Goal: Task Accomplishment & Management: Manage account settings

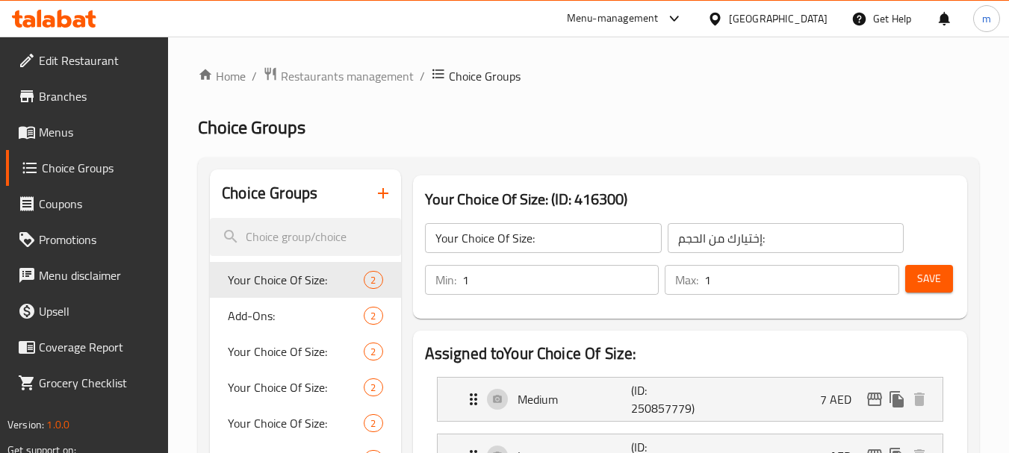
click at [785, 10] on div "[GEOGRAPHIC_DATA]" at bounding box center [778, 18] width 99 height 16
click at [95, 82] on link "Branches" at bounding box center [87, 96] width 163 height 36
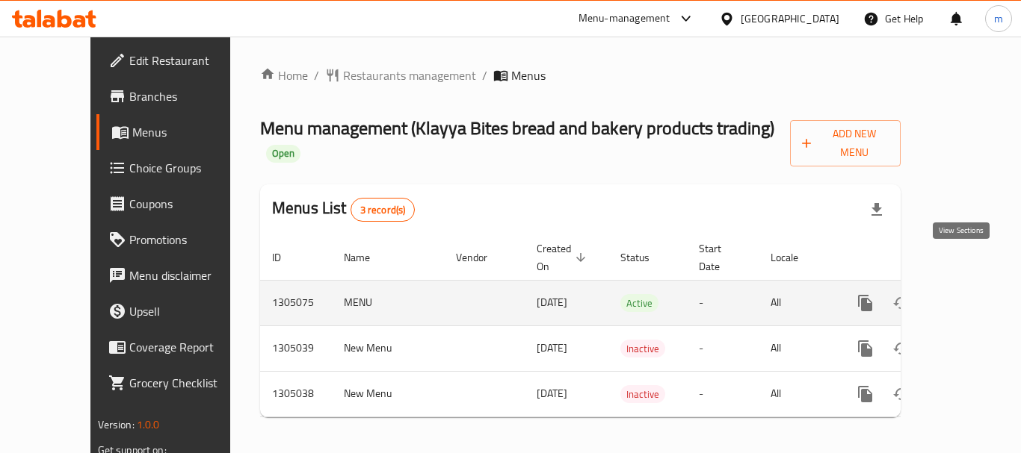
click at [970, 285] on link "enhanced table" at bounding box center [973, 303] width 36 height 36
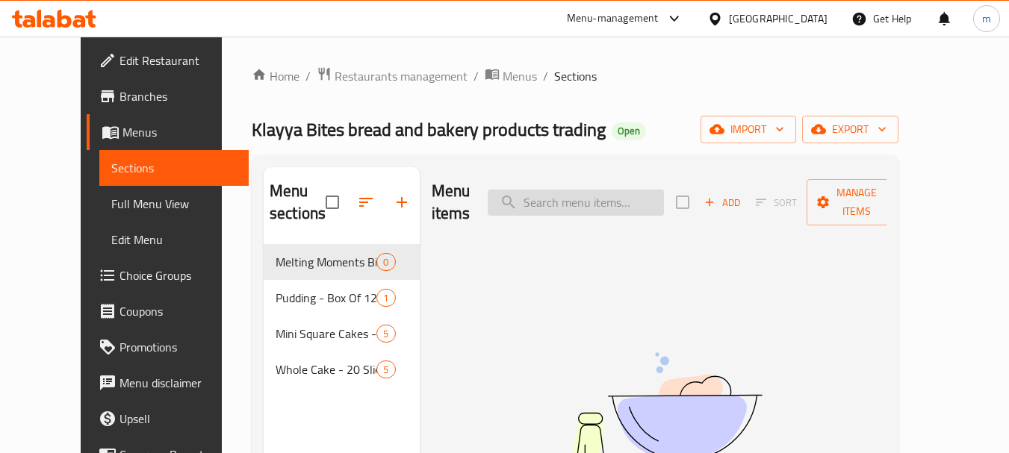
click at [545, 190] on input "search" at bounding box center [576, 203] width 176 height 26
paste input "Melting Moments Biscuits Travel Box"
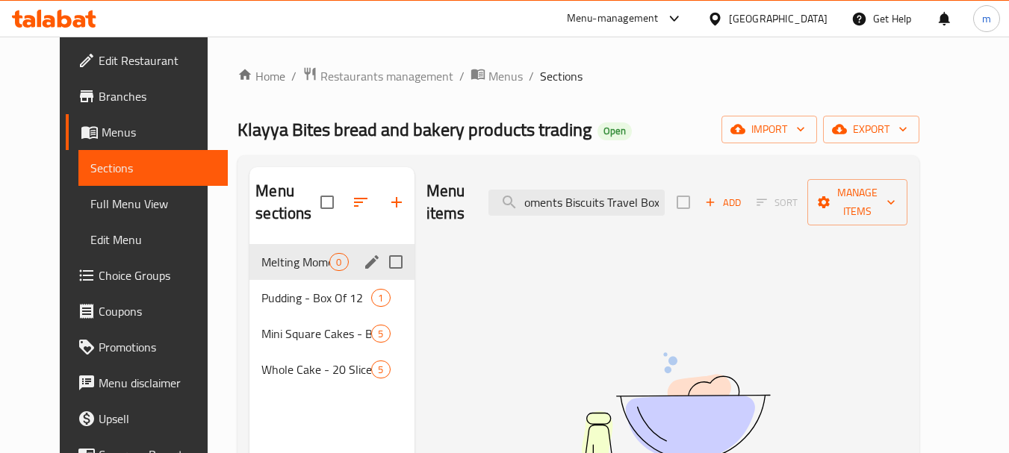
type input "Melting Moments Biscuits Travel Box"
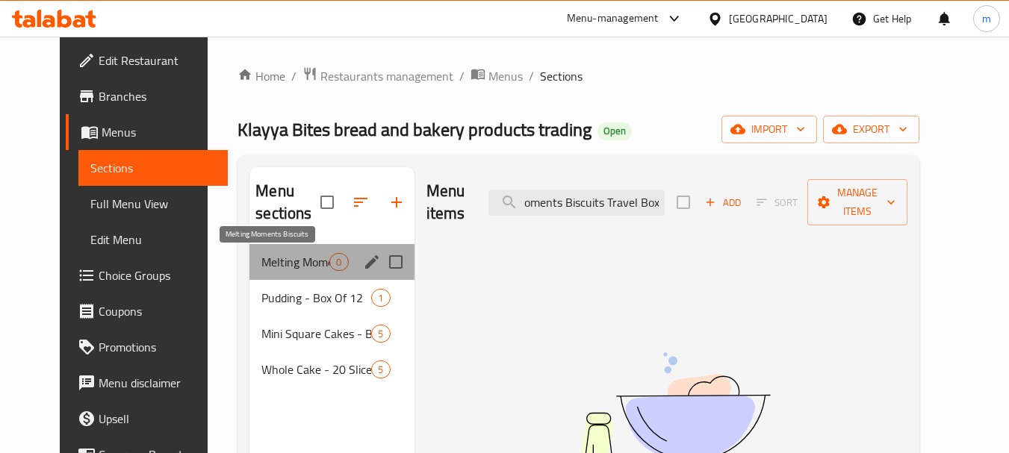
scroll to position [0, 0]
click at [276, 261] on span "Melting Moments Biscuits" at bounding box center [295, 262] width 68 height 18
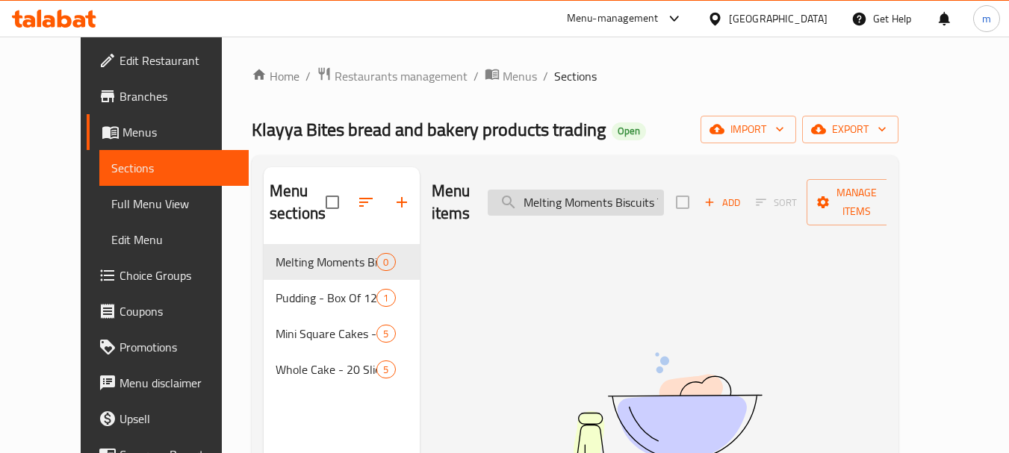
click at [619, 202] on input "Melting Moments Biscuits Travel Box" at bounding box center [576, 203] width 176 height 26
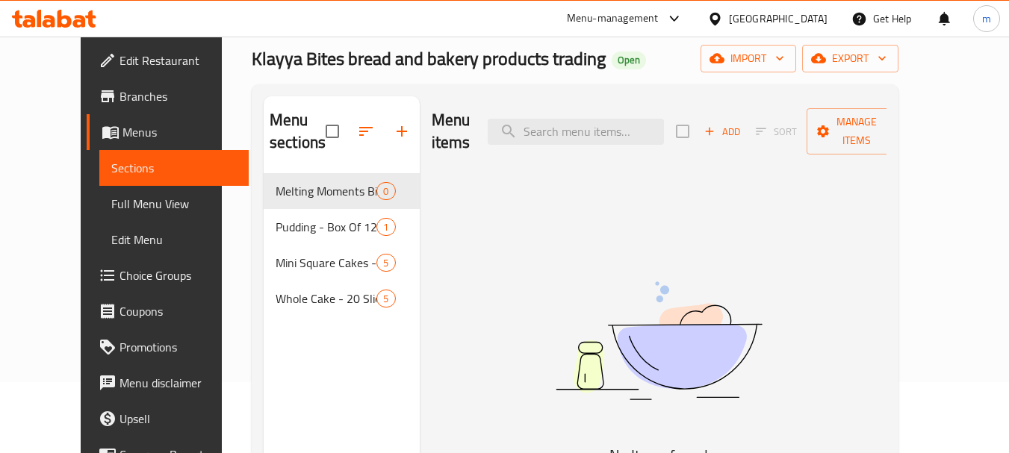
scroll to position [60, 0]
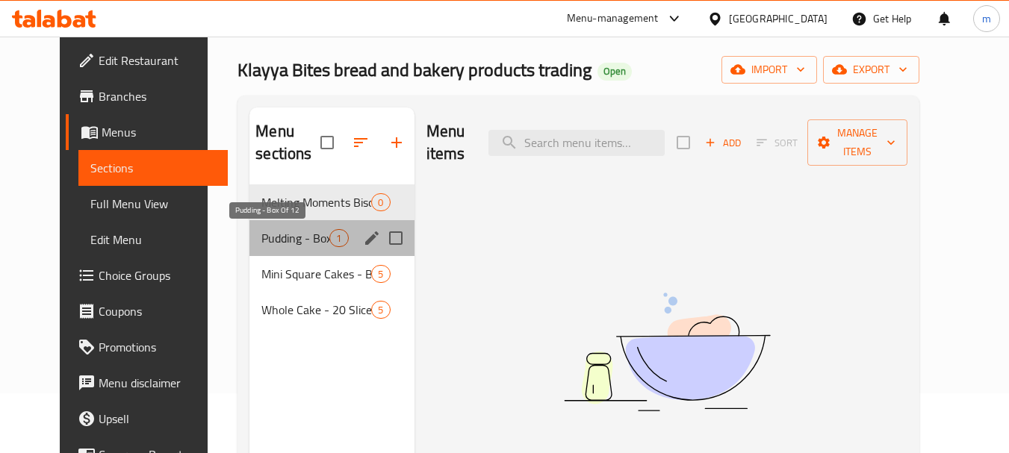
click at [261, 242] on span "Pudding - Box Of 12" at bounding box center [295, 238] width 68 height 18
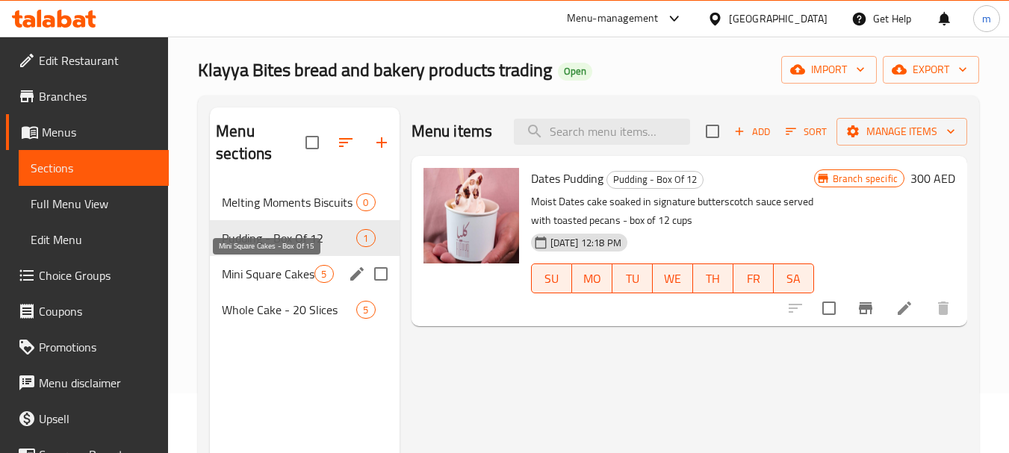
click at [229, 276] on span "Mini Square Cakes - Box Of 15" at bounding box center [268, 274] width 93 height 18
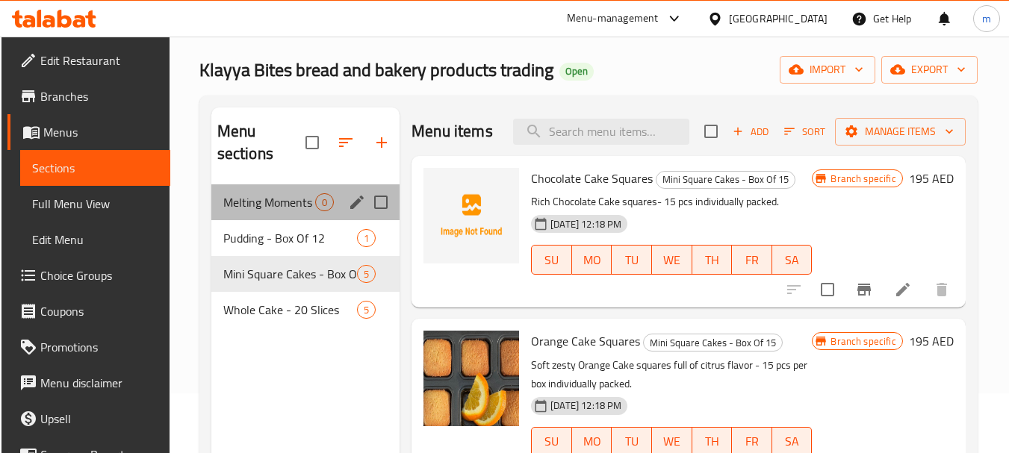
click at [251, 212] on div "Melting Moments Biscuits 0" at bounding box center [305, 203] width 189 height 36
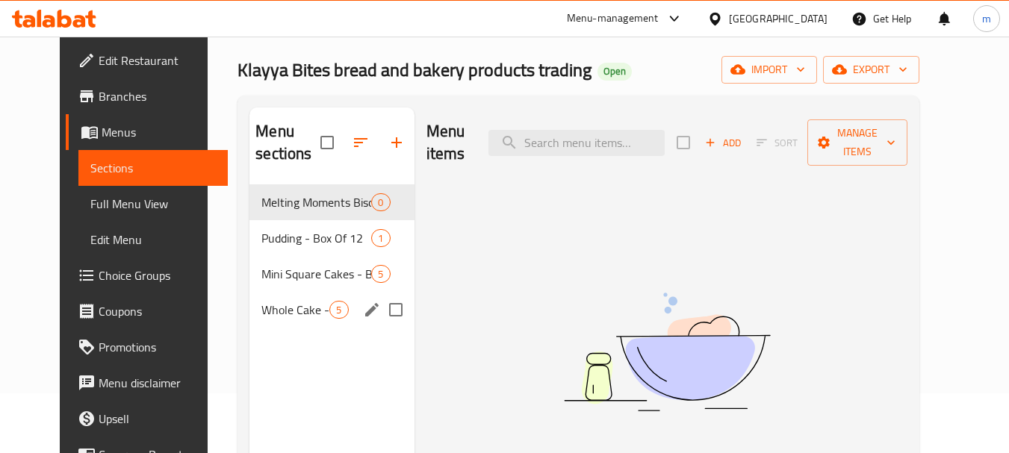
click at [261, 307] on span "Whole Cake - 20 Slices" at bounding box center [295, 310] width 68 height 18
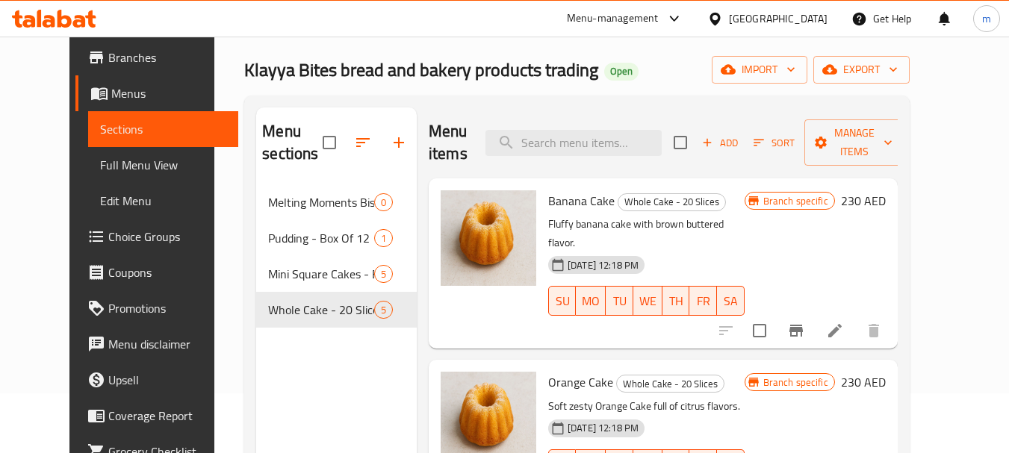
scroll to position [75, 0]
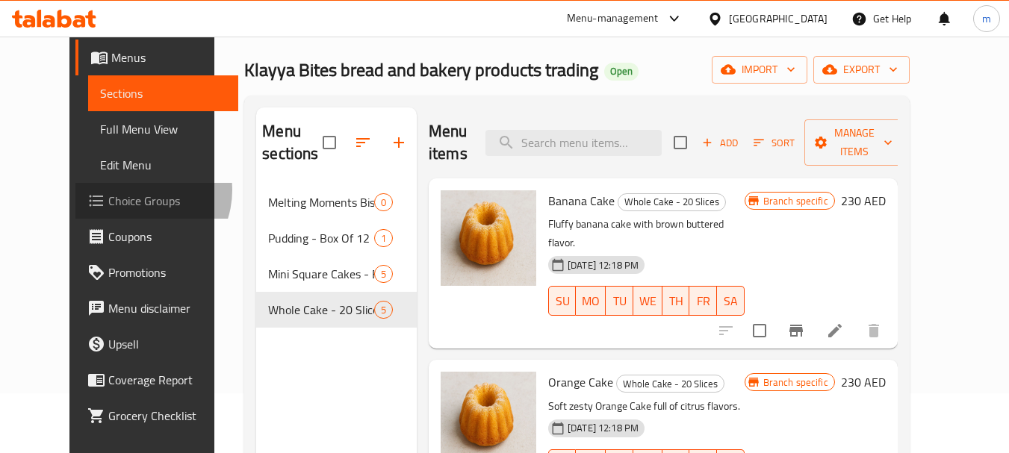
click at [108, 192] on span "Choice Groups" at bounding box center [167, 201] width 118 height 18
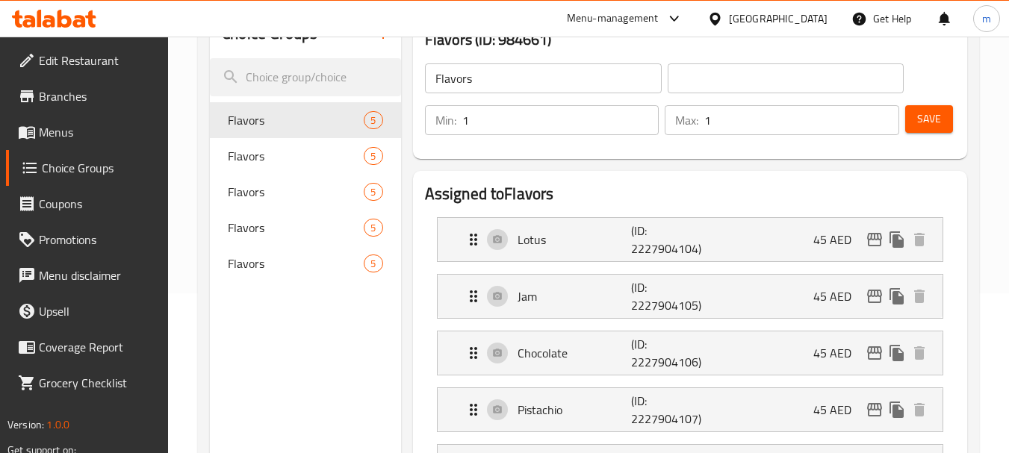
scroll to position [224, 0]
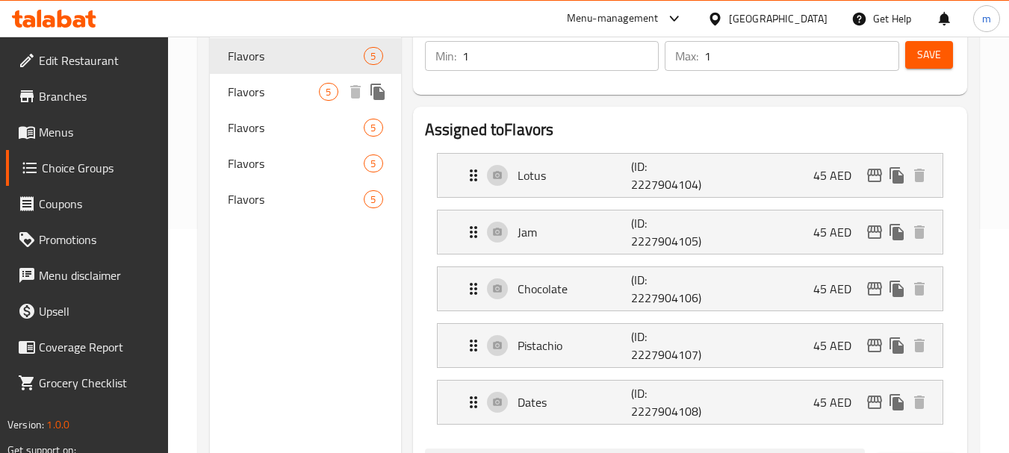
click at [265, 90] on span "Flavors" at bounding box center [273, 92] width 91 height 18
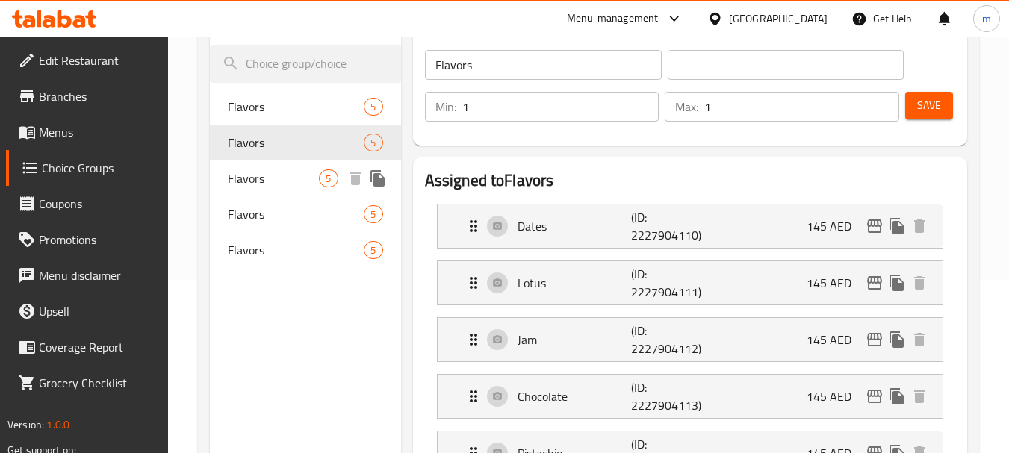
scroll to position [149, 0]
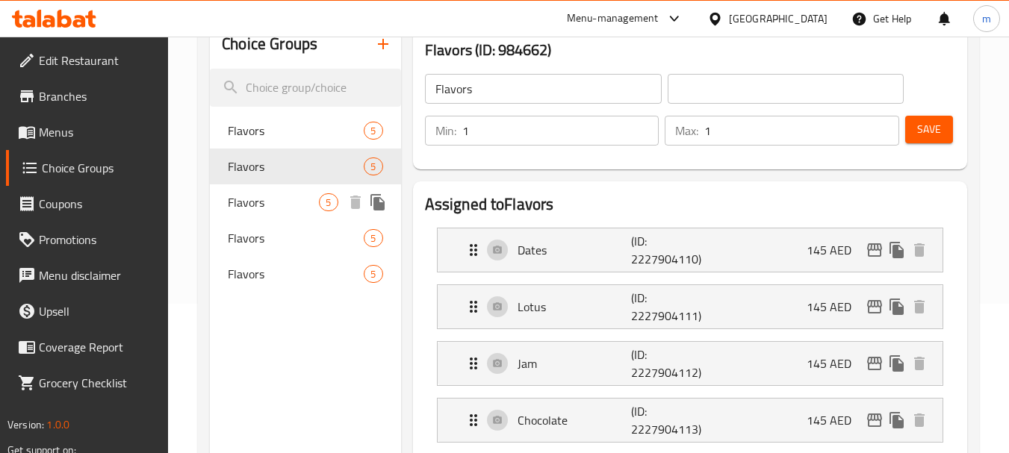
click at [254, 204] on span "Flavors" at bounding box center [273, 202] width 91 height 18
type input "Flavors"
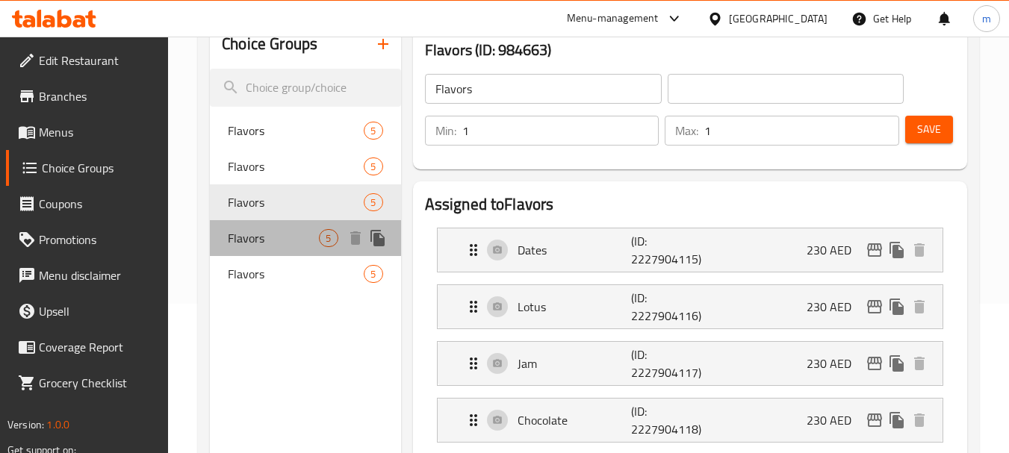
click at [263, 250] on div "Flavors 5" at bounding box center [305, 238] width 191 height 36
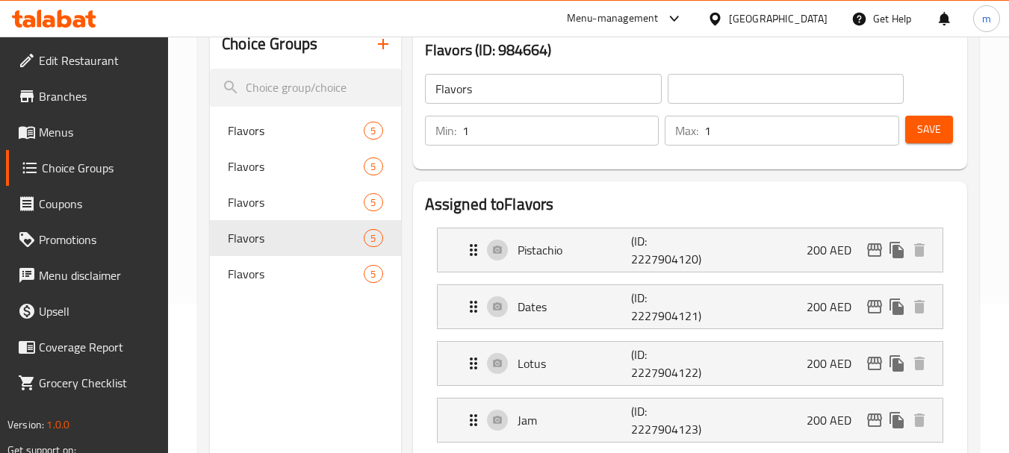
click at [256, 296] on nav "Flavors 5 Flavors 5 Flavors 5 Flavors 5 Flavors 5" at bounding box center [305, 202] width 191 height 191
click at [256, 283] on span "Flavors" at bounding box center [273, 274] width 91 height 18
type input "النكهات"
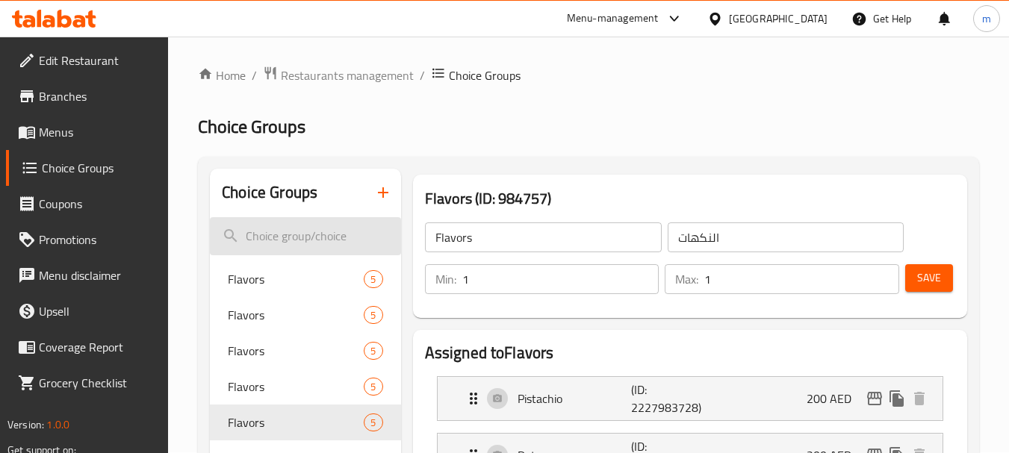
scroll to position [0, 0]
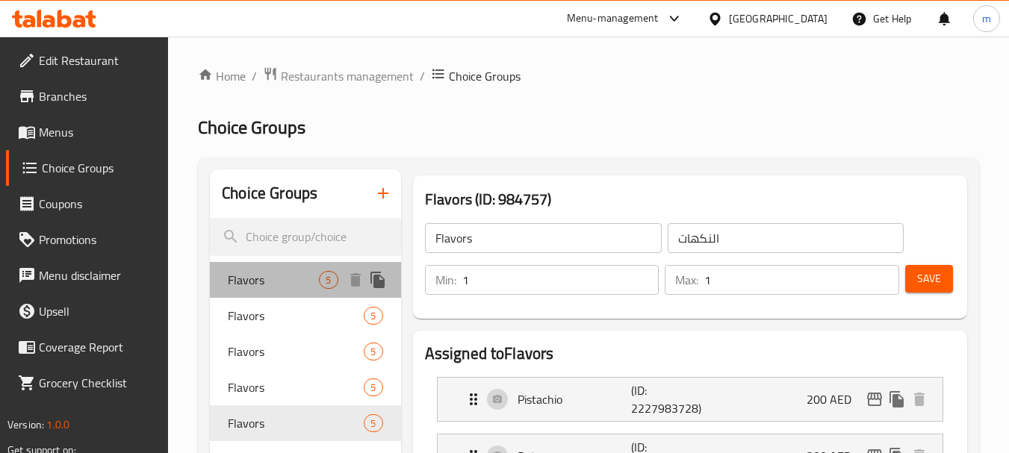
click at [271, 284] on span "Flavors" at bounding box center [273, 280] width 91 height 18
type input "Flavors"
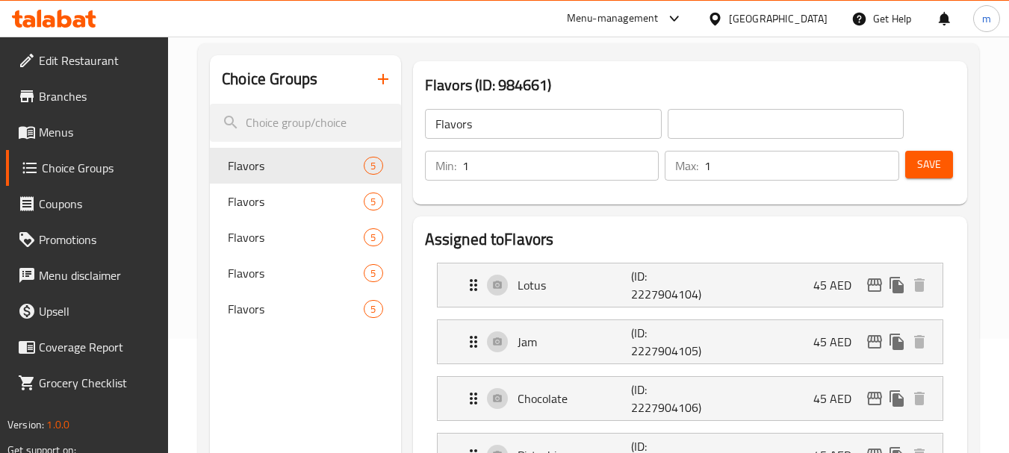
scroll to position [149, 0]
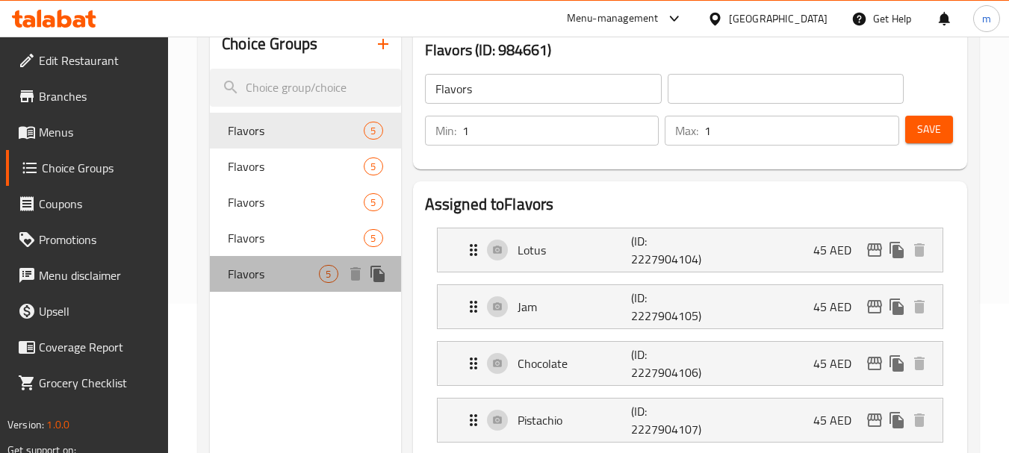
click at [244, 272] on span "Flavors" at bounding box center [273, 274] width 91 height 18
type input "Flavors"
type input "النكهات"
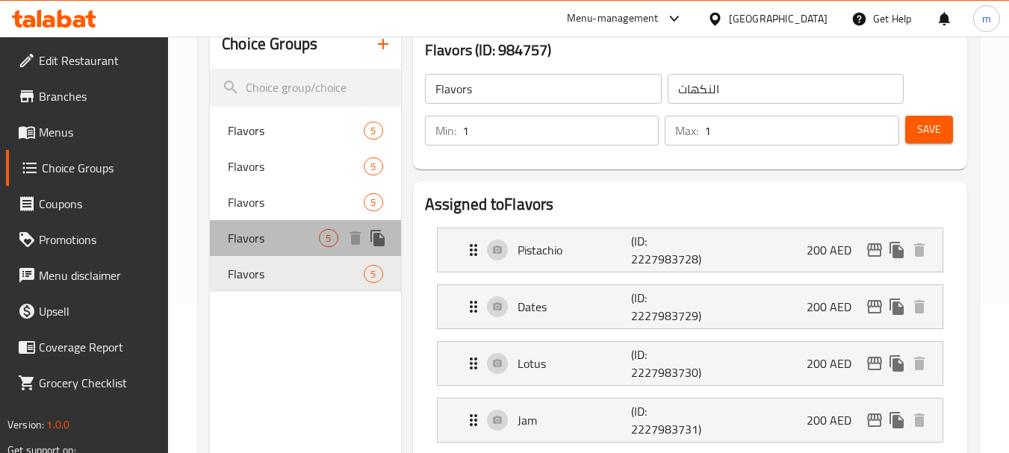
click at [257, 250] on div "Flavors 5" at bounding box center [305, 238] width 191 height 36
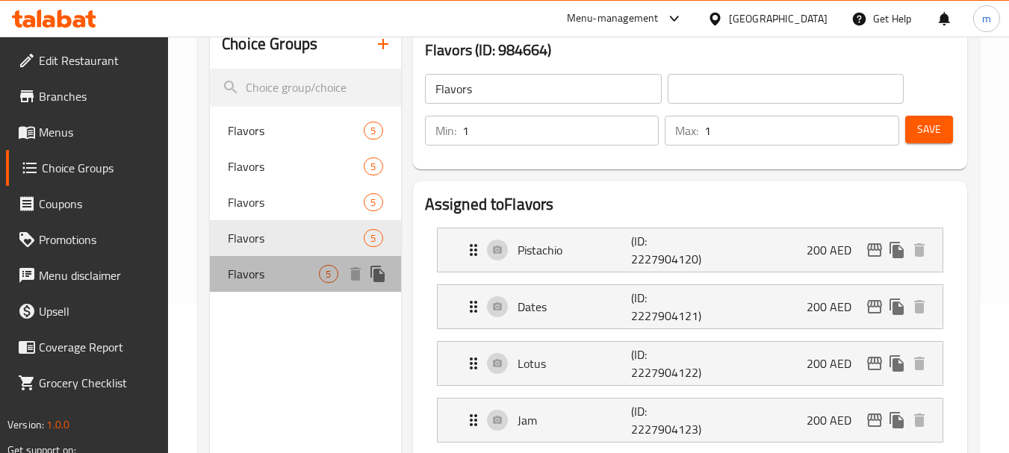
click at [255, 275] on span "Flavors" at bounding box center [273, 274] width 91 height 18
type input "النكهات"
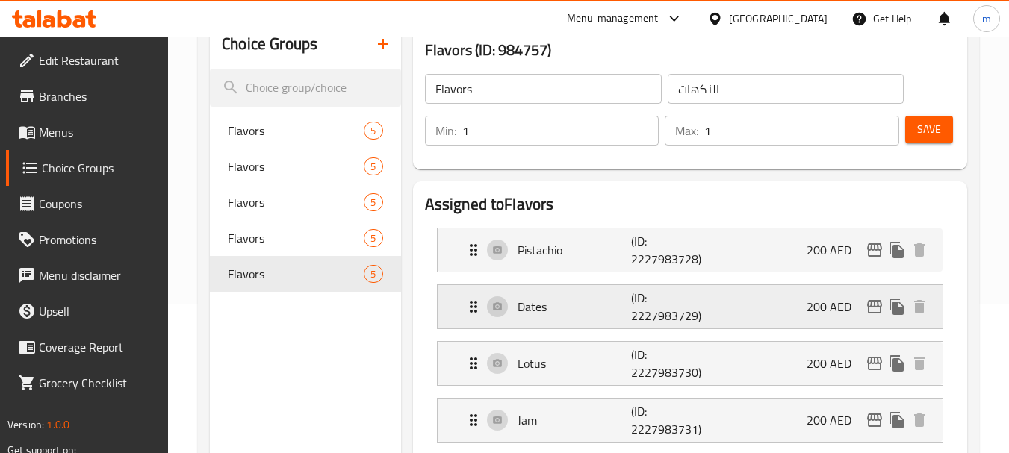
scroll to position [224, 0]
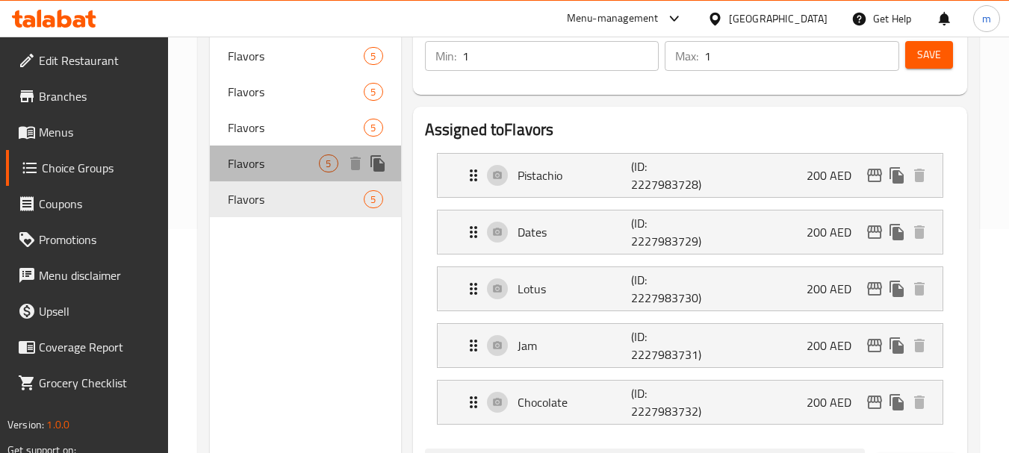
click at [236, 172] on span "Flavors" at bounding box center [273, 164] width 91 height 18
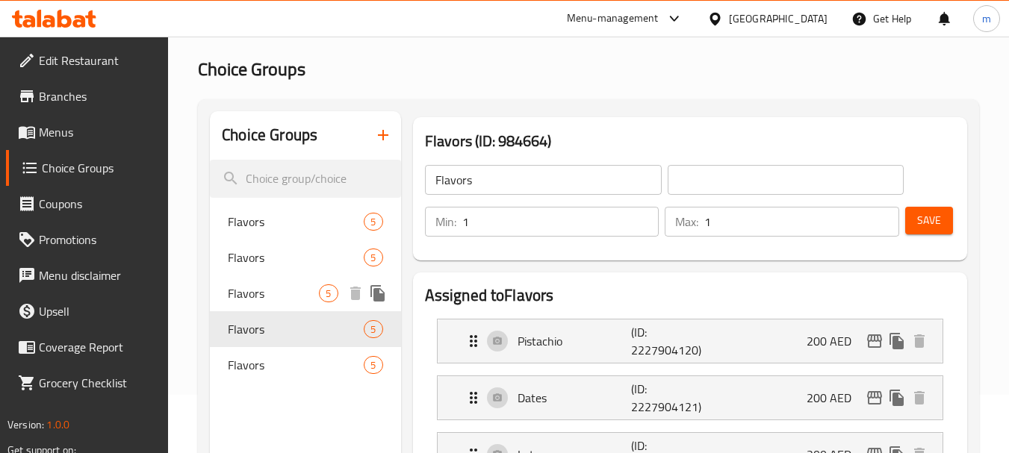
scroll to position [75, 0]
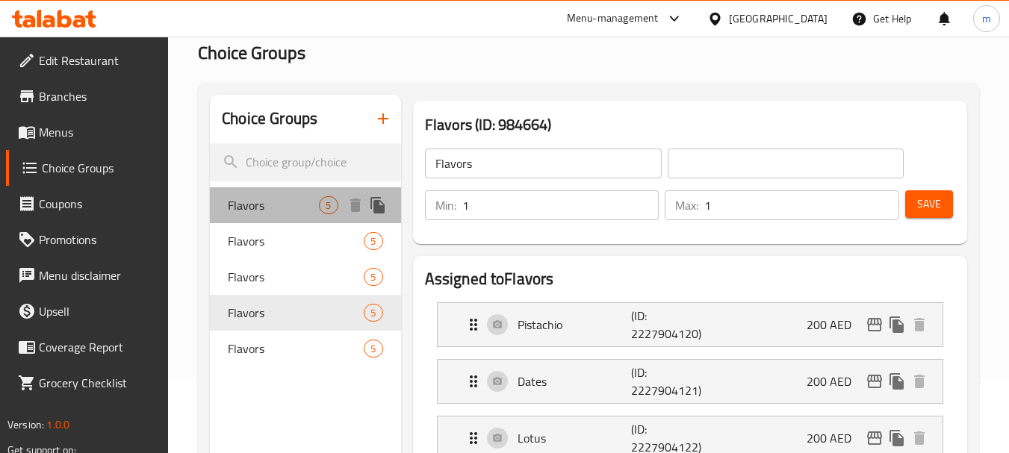
click at [275, 198] on span "Flavors" at bounding box center [273, 205] width 91 height 18
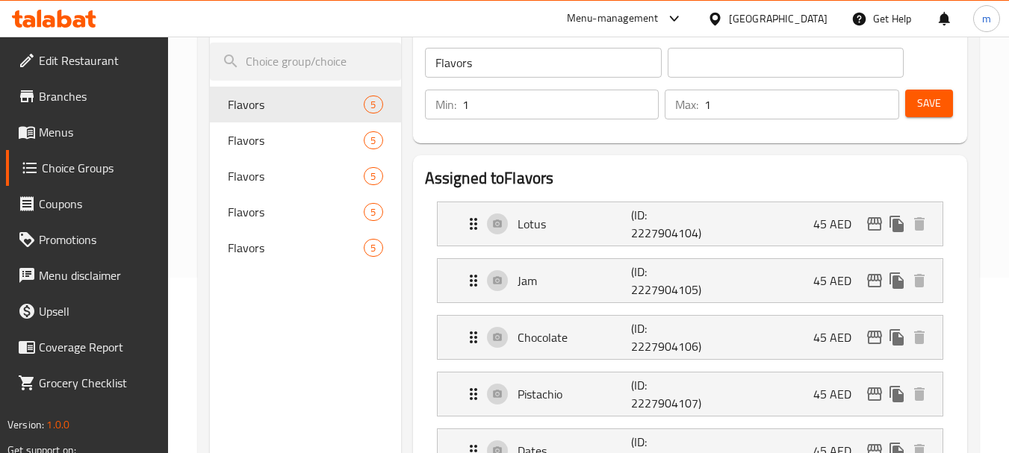
scroll to position [149, 0]
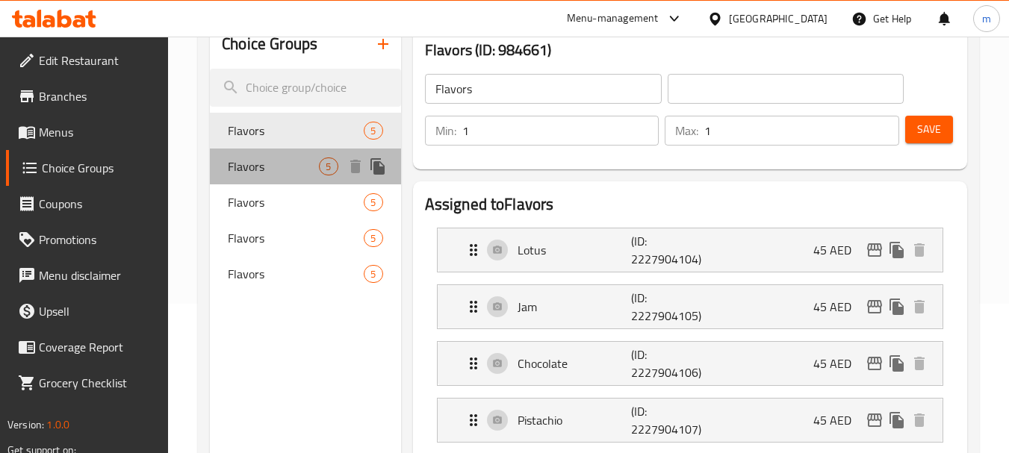
click at [245, 179] on div "Flavors 5" at bounding box center [305, 167] width 191 height 36
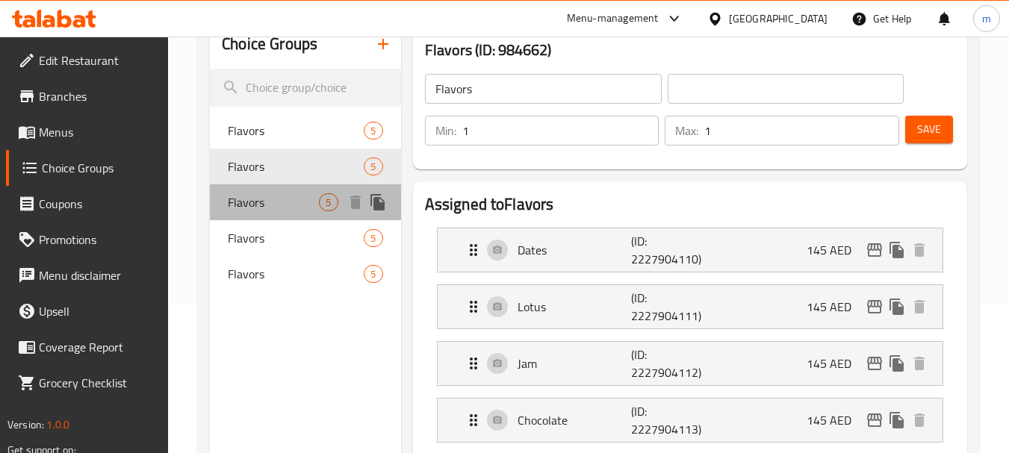
click at [229, 205] on span "Flavors" at bounding box center [273, 202] width 91 height 18
type input "Flavors"
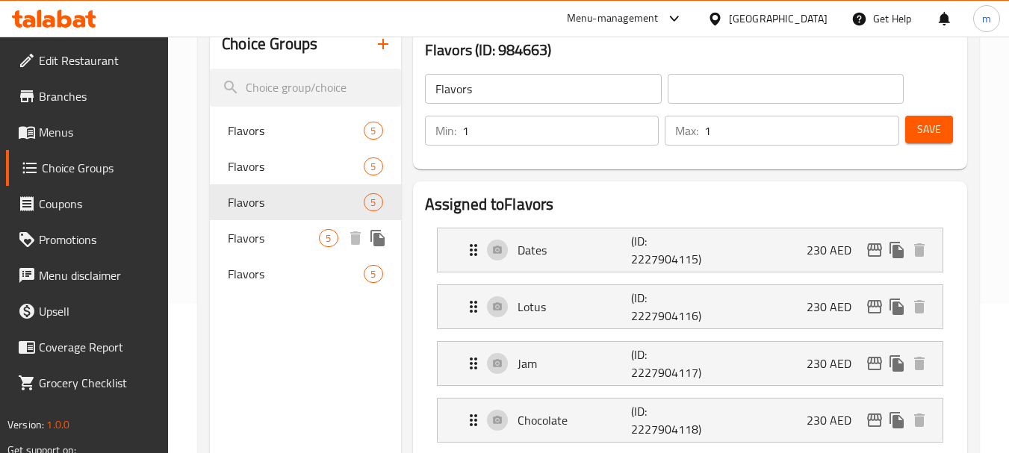
click at [249, 221] on div "Flavors 5" at bounding box center [305, 238] width 191 height 36
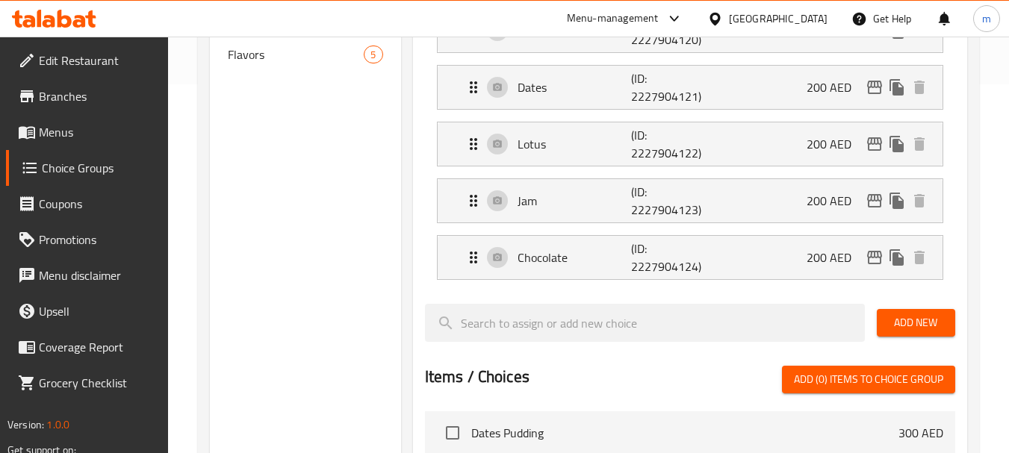
scroll to position [374, 0]
